Goal: Task Accomplishment & Management: Use online tool/utility

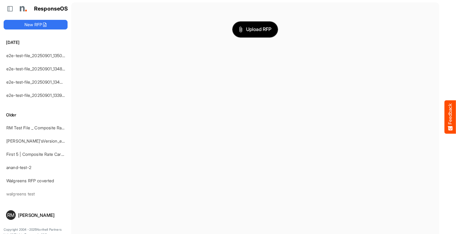
click at [255, 29] on span "Upload RFP" at bounding box center [255, 30] width 33 height 8
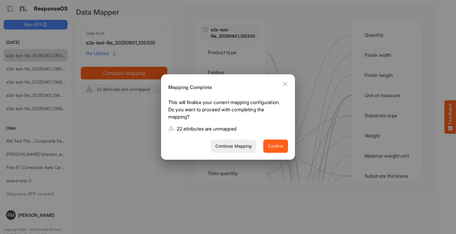
click at [275, 146] on span "Confirm" at bounding box center [276, 147] width 16 height 8
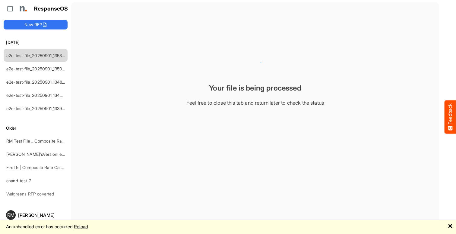
click at [179, 96] on div "Your file is being processed Feel free to close this tab and return later to ch…" at bounding box center [255, 81] width 358 height 52
